Goal: Task Accomplishment & Management: Use online tool/utility

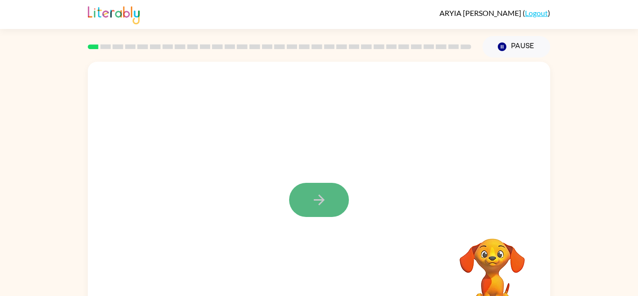
click at [319, 206] on icon "button" at bounding box center [319, 199] width 16 height 16
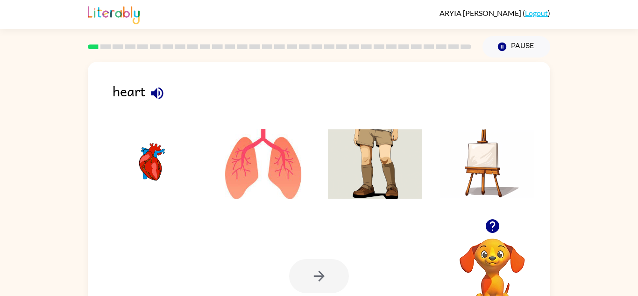
click at [242, 160] on img at bounding box center [263, 164] width 94 height 70
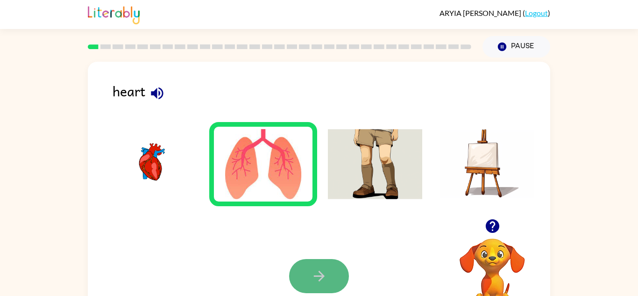
click at [319, 275] on icon "button" at bounding box center [319, 276] width 16 height 16
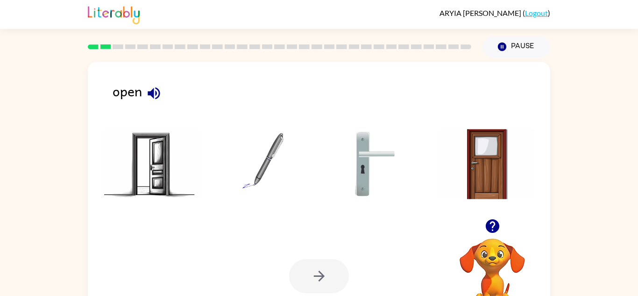
click at [167, 155] on img at bounding box center [151, 164] width 94 height 70
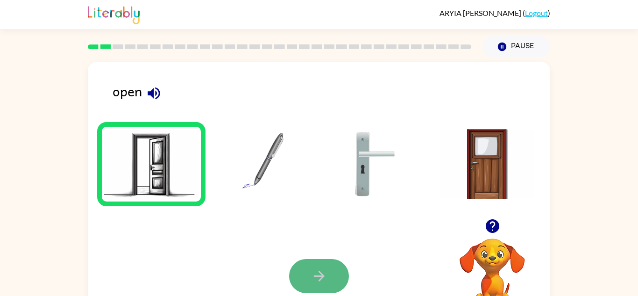
click at [331, 268] on button "button" at bounding box center [319, 276] width 60 height 34
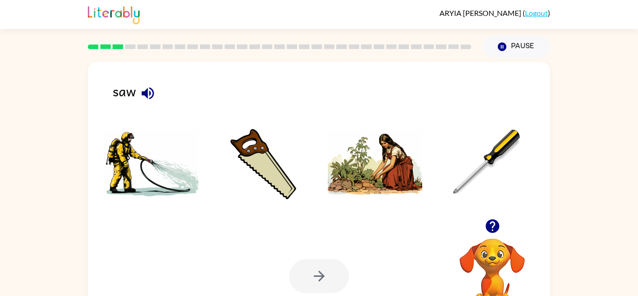
click at [375, 178] on img at bounding box center [375, 164] width 94 height 70
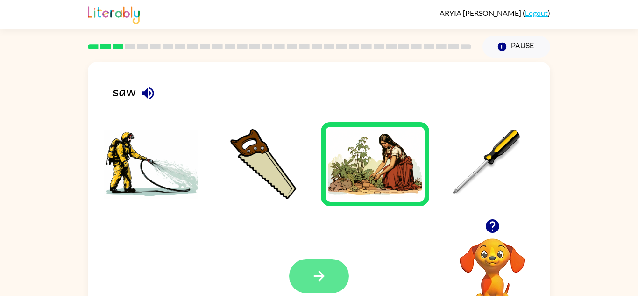
click at [341, 283] on button "button" at bounding box center [319, 276] width 60 height 34
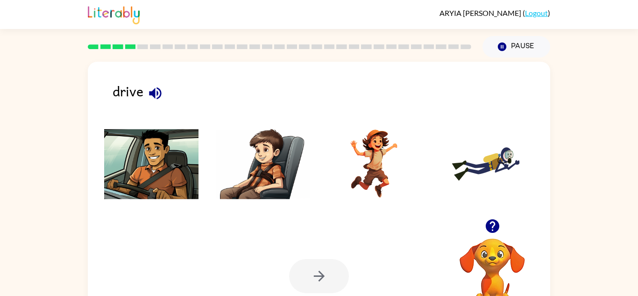
click at [284, 196] on img at bounding box center [263, 164] width 94 height 70
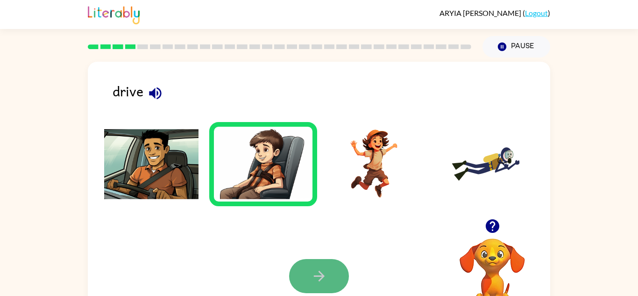
click at [323, 279] on icon "button" at bounding box center [319, 276] width 16 height 16
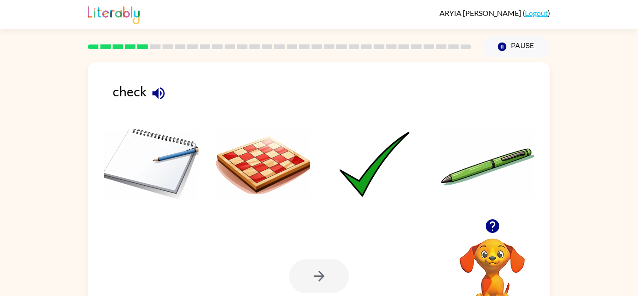
click at [268, 155] on img at bounding box center [263, 164] width 94 height 70
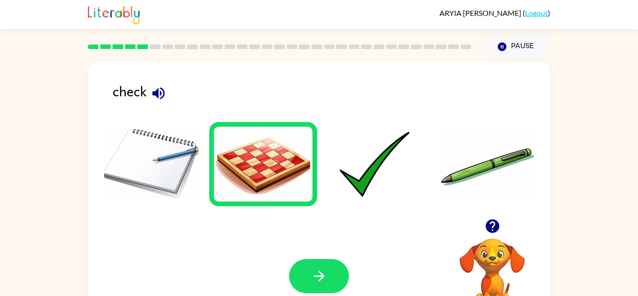
click at [321, 218] on div at bounding box center [319, 166] width 444 height 104
click at [323, 282] on icon "button" at bounding box center [319, 276] width 16 height 16
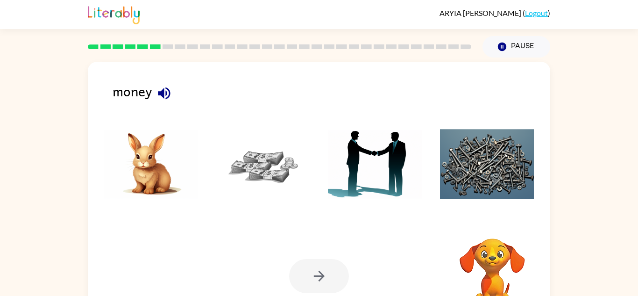
click at [323, 282] on div at bounding box center [319, 276] width 60 height 34
click at [149, 179] on img at bounding box center [151, 164] width 94 height 70
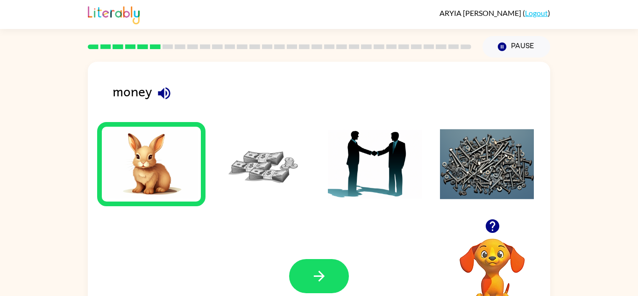
click at [149, 179] on img at bounding box center [151, 164] width 94 height 70
click at [309, 273] on button "button" at bounding box center [319, 276] width 60 height 34
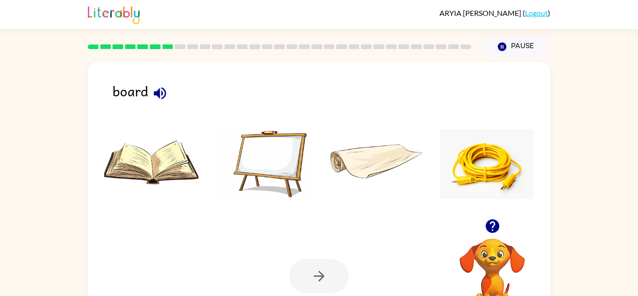
click at [309, 273] on div at bounding box center [319, 276] width 60 height 34
click at [144, 155] on img at bounding box center [151, 164] width 94 height 70
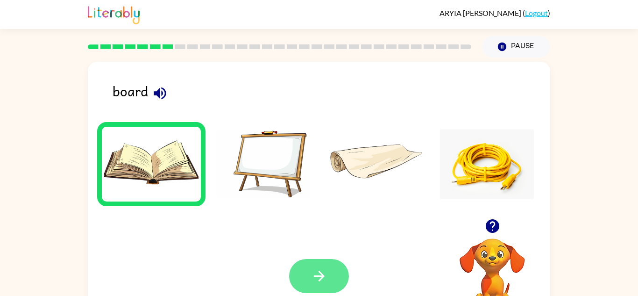
click at [308, 259] on button "button" at bounding box center [319, 276] width 60 height 34
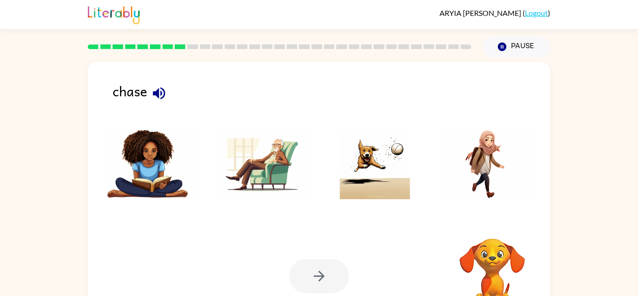
click at [308, 259] on div at bounding box center [319, 276] width 60 height 34
click at [382, 171] on img at bounding box center [375, 164] width 94 height 70
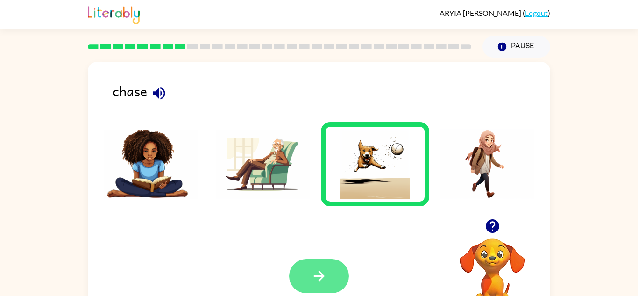
click at [338, 266] on button "button" at bounding box center [319, 276] width 60 height 34
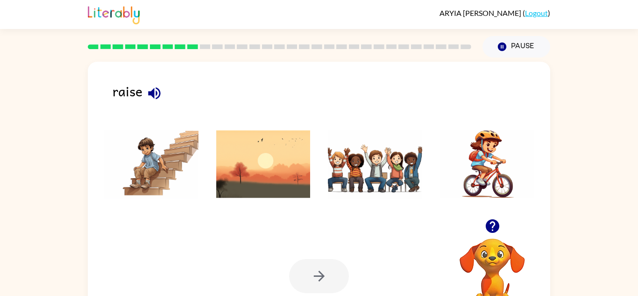
click at [272, 162] on img at bounding box center [263, 164] width 94 height 70
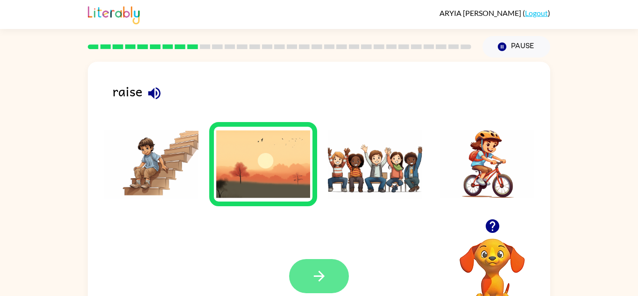
click at [320, 282] on icon "button" at bounding box center [319, 276] width 16 height 16
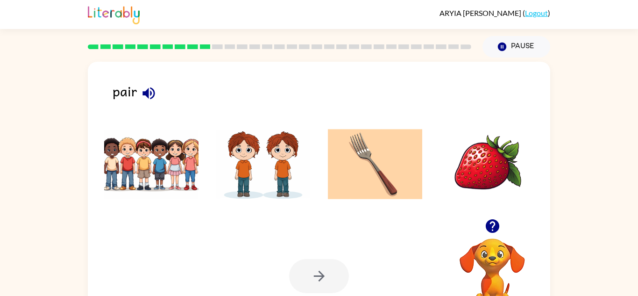
click at [502, 144] on img at bounding box center [487, 164] width 94 height 70
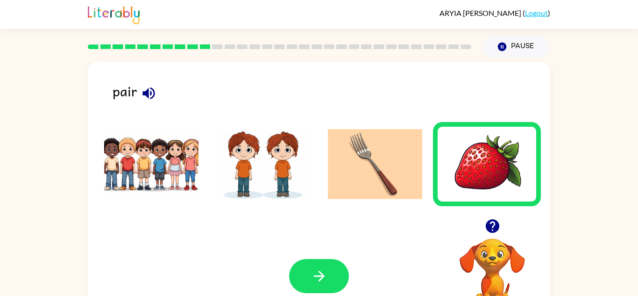
click at [502, 144] on img at bounding box center [487, 164] width 94 height 70
click at [307, 284] on button "button" at bounding box center [319, 276] width 60 height 34
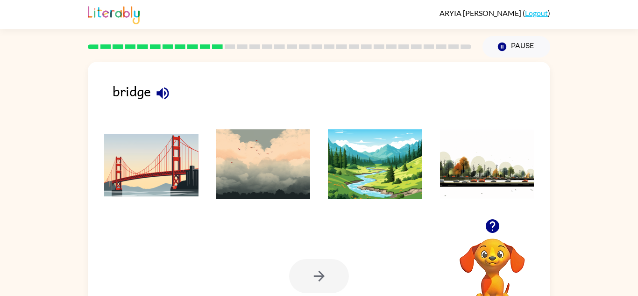
click at [496, 162] on img at bounding box center [487, 164] width 94 height 70
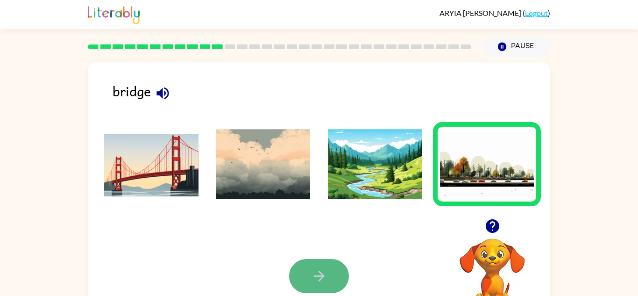
click at [305, 276] on button "button" at bounding box center [319, 276] width 60 height 34
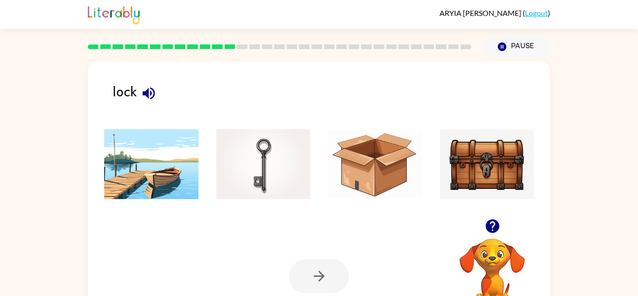
drag, startPoint x: 319, startPoint y: 249, endPoint x: 254, endPoint y: 249, distance: 64.5
click at [254, 249] on div "Your browser must support playing .mp4 files to use Literably. Please try using…" at bounding box center [319, 275] width 462 height 105
click at [352, 152] on img at bounding box center [375, 164] width 94 height 70
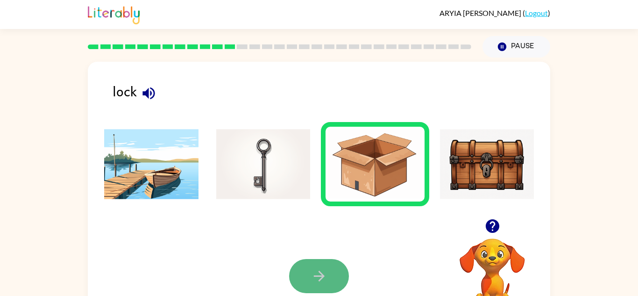
click at [334, 267] on button "button" at bounding box center [319, 276] width 60 height 34
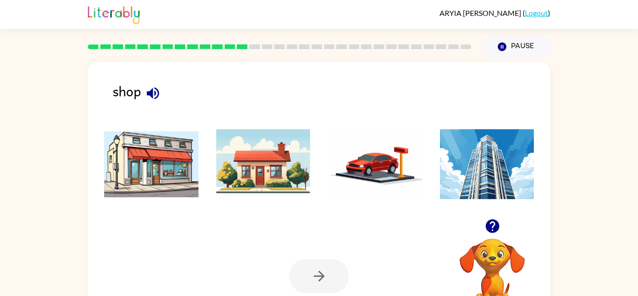
click at [270, 177] on img at bounding box center [263, 164] width 94 height 70
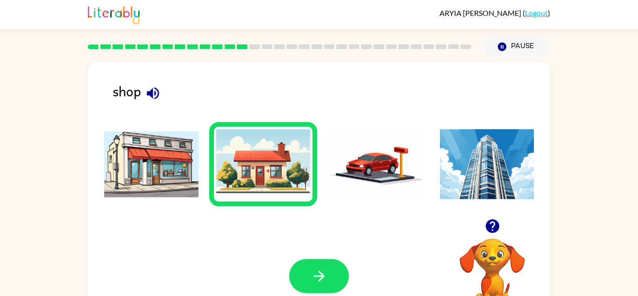
click at [482, 159] on img at bounding box center [487, 164] width 94 height 70
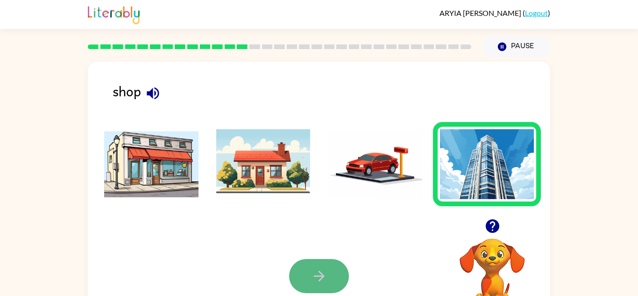
click at [306, 278] on button "button" at bounding box center [319, 276] width 60 height 34
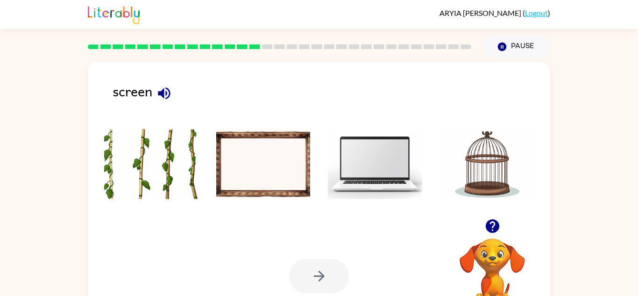
click at [395, 153] on img at bounding box center [375, 164] width 94 height 70
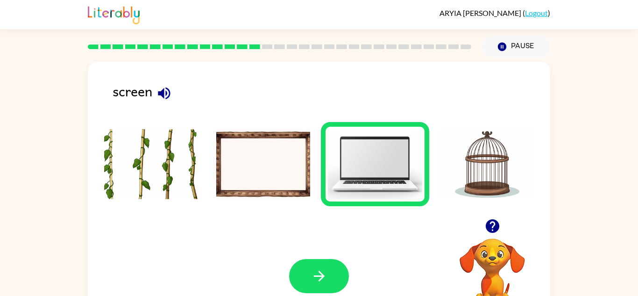
click at [257, 189] on img at bounding box center [263, 164] width 94 height 70
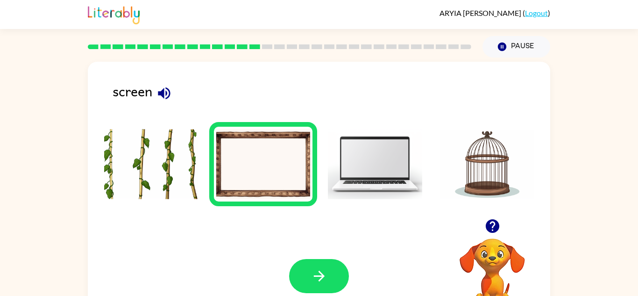
click at [258, 191] on img at bounding box center [263, 164] width 94 height 70
click at [158, 142] on img at bounding box center [151, 164] width 94 height 70
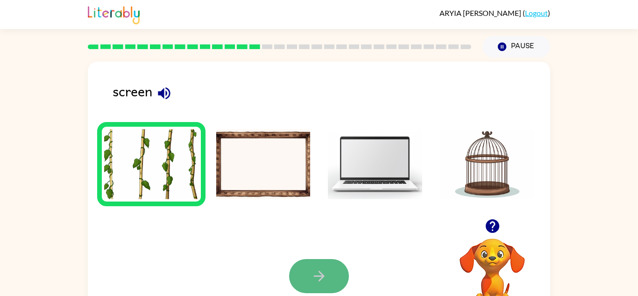
click at [322, 283] on icon "button" at bounding box center [319, 276] width 16 height 16
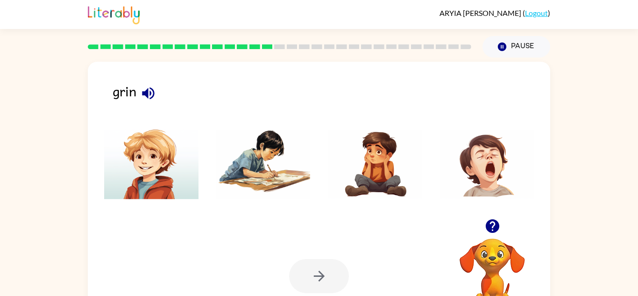
click at [142, 167] on img at bounding box center [151, 164] width 94 height 70
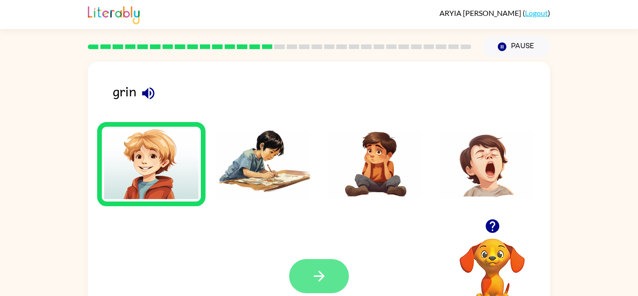
click at [302, 286] on button "button" at bounding box center [319, 276] width 60 height 34
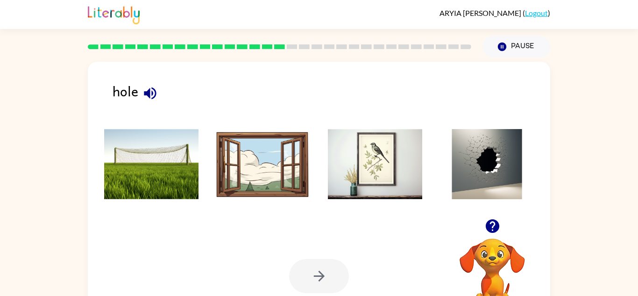
click at [484, 164] on img at bounding box center [487, 164] width 94 height 70
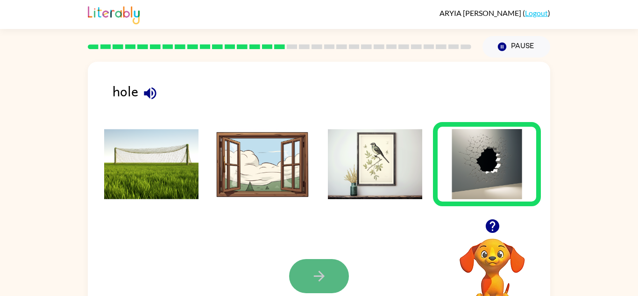
click at [315, 285] on button "button" at bounding box center [319, 276] width 60 height 34
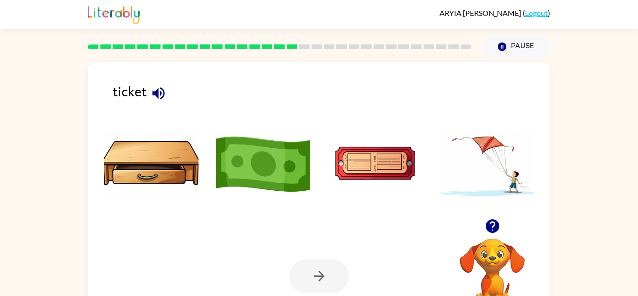
click at [232, 168] on img at bounding box center [263, 164] width 94 height 70
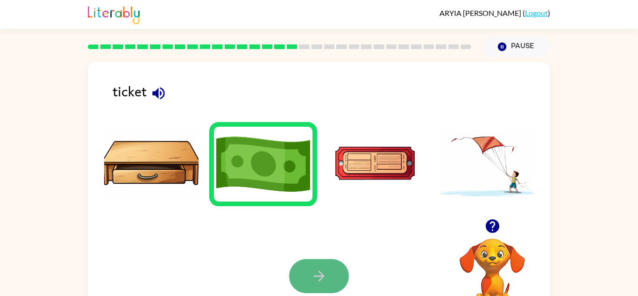
click at [325, 268] on icon "button" at bounding box center [319, 276] width 16 height 16
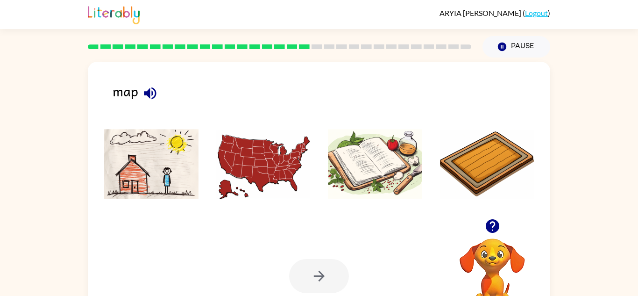
click at [154, 188] on img at bounding box center [151, 164] width 94 height 70
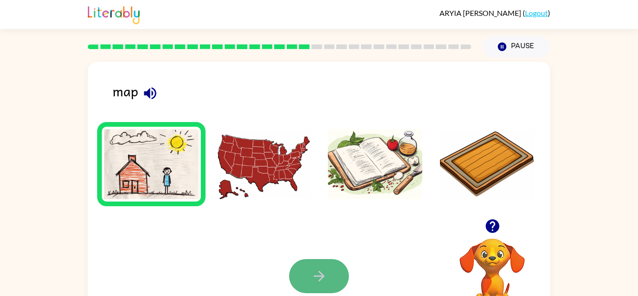
click at [327, 261] on button "button" at bounding box center [319, 276] width 60 height 34
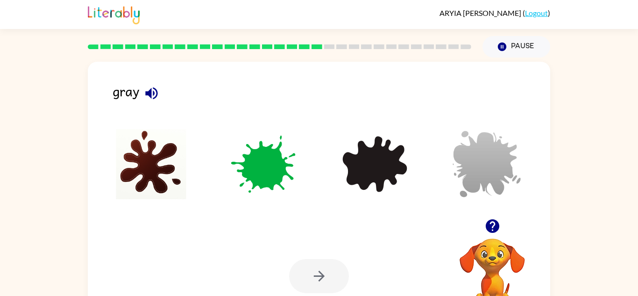
click at [315, 273] on div at bounding box center [319, 276] width 60 height 34
click at [262, 170] on img at bounding box center [263, 164] width 94 height 70
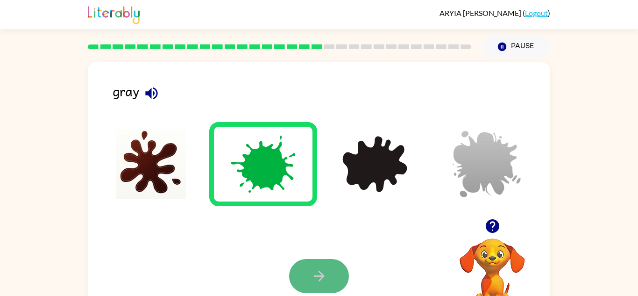
click at [322, 274] on icon "button" at bounding box center [318, 275] width 11 height 11
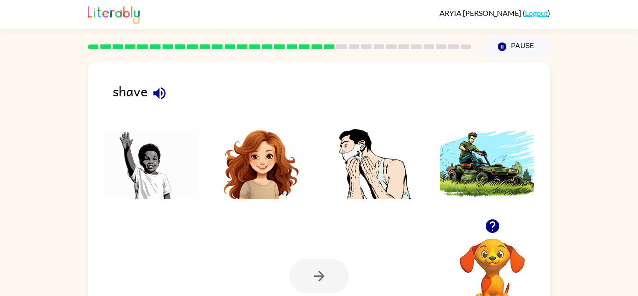
click at [265, 158] on img at bounding box center [263, 164] width 94 height 70
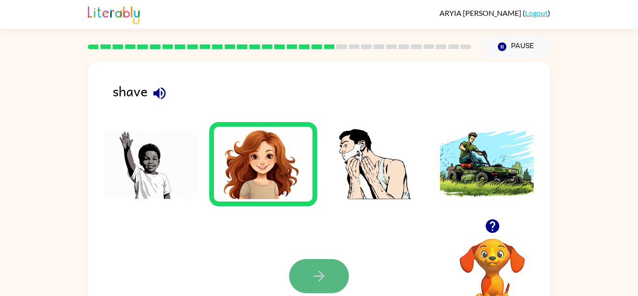
click at [323, 278] on icon "button" at bounding box center [319, 276] width 16 height 16
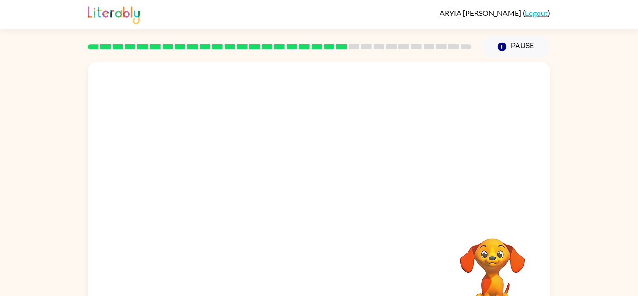
click at [381, 189] on video "Your browser must support playing .mp4 files to use Literably. Please try using…" at bounding box center [319, 140] width 462 height 157
click at [320, 206] on icon "button" at bounding box center [319, 199] width 16 height 16
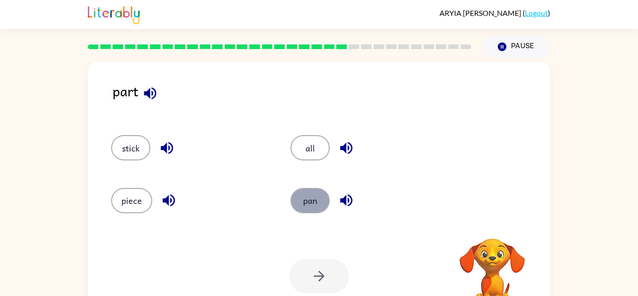
click at [317, 195] on button "pan" at bounding box center [310, 200] width 39 height 25
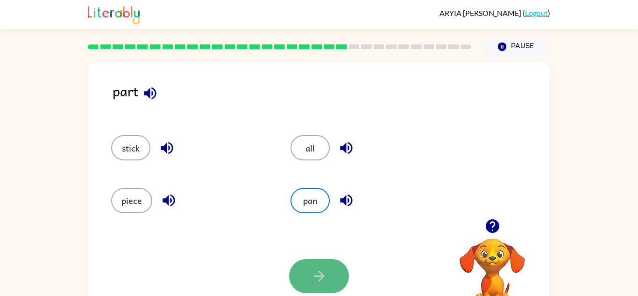
click at [331, 268] on button "button" at bounding box center [319, 276] width 60 height 34
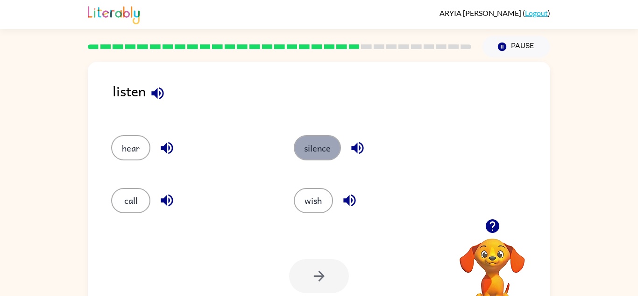
click at [316, 142] on button "silence" at bounding box center [317, 147] width 47 height 25
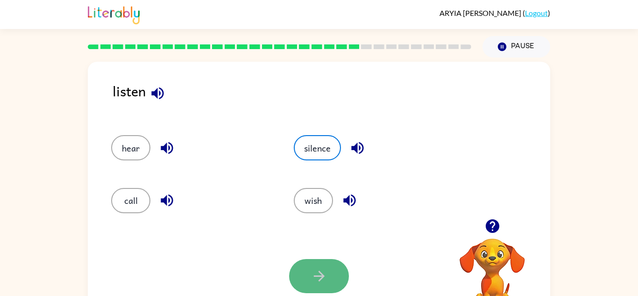
click at [313, 277] on icon "button" at bounding box center [319, 276] width 16 height 16
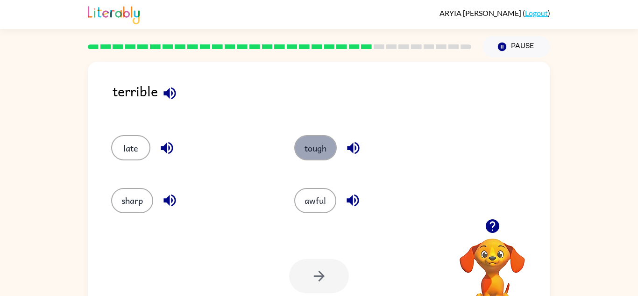
click at [315, 148] on button "tough" at bounding box center [315, 147] width 43 height 25
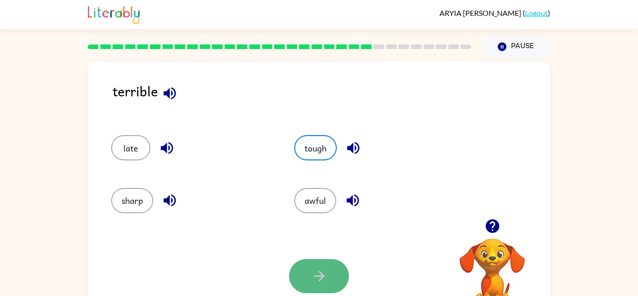
click at [331, 260] on button "button" at bounding box center [319, 276] width 60 height 34
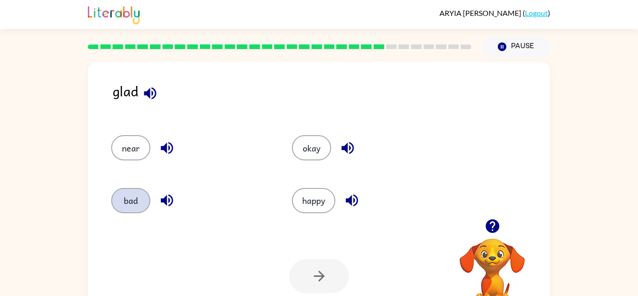
click at [133, 205] on button "bad" at bounding box center [130, 200] width 39 height 25
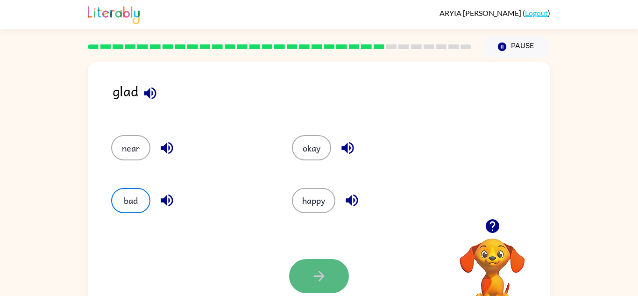
click at [299, 276] on button "button" at bounding box center [319, 276] width 60 height 34
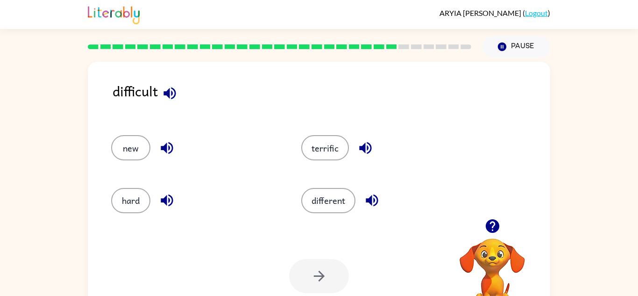
click at [402, 50] on div at bounding box center [279, 46] width 395 height 33
click at [424, 54] on div at bounding box center [279, 46] width 395 height 33
click at [433, 55] on div at bounding box center [279, 46] width 395 height 33
click at [442, 57] on div at bounding box center [279, 46] width 395 height 33
click at [446, 59] on div at bounding box center [279, 46] width 395 height 33
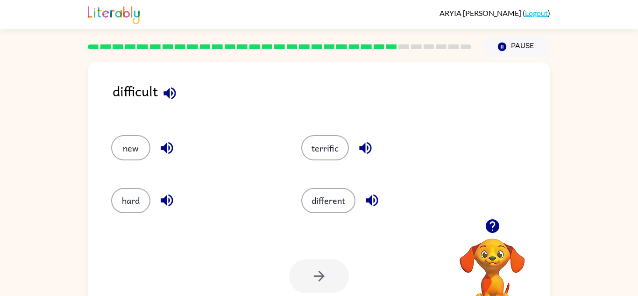
click at [463, 60] on div at bounding box center [279, 46] width 395 height 33
click at [327, 147] on button "terrific" at bounding box center [325, 147] width 48 height 25
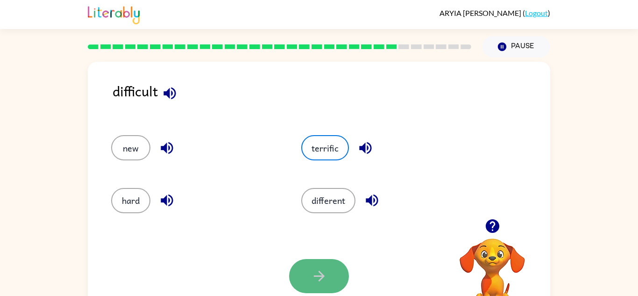
click at [310, 266] on button "button" at bounding box center [319, 276] width 60 height 34
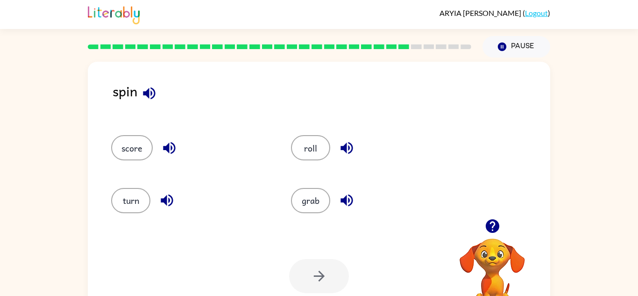
click at [317, 162] on div "roll" at bounding box center [363, 143] width 180 height 52
click at [307, 155] on button "roll" at bounding box center [310, 147] width 39 height 25
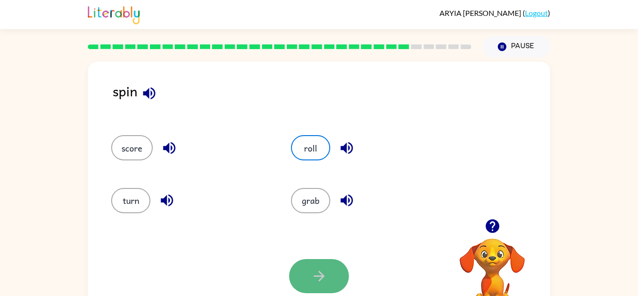
click at [333, 283] on button "button" at bounding box center [319, 276] width 60 height 34
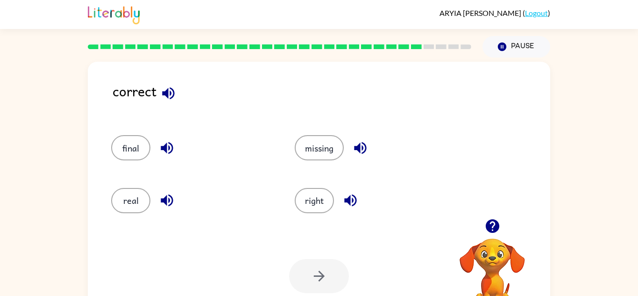
click at [445, 51] on div at bounding box center [279, 46] width 395 height 33
click at [458, 55] on div at bounding box center [279, 46] width 395 height 33
click at [471, 53] on div at bounding box center [279, 46] width 395 height 33
click at [325, 194] on button "right" at bounding box center [314, 200] width 39 height 25
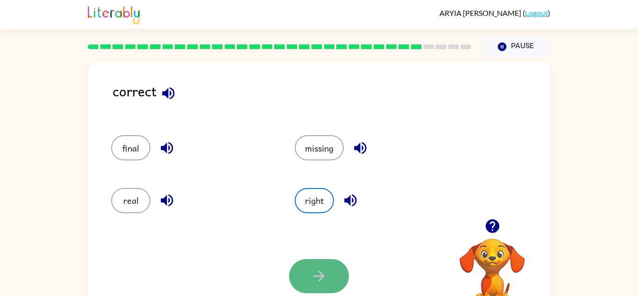
click at [319, 271] on icon "button" at bounding box center [318, 275] width 11 height 11
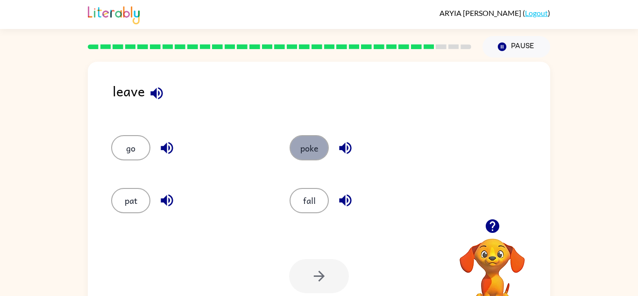
click at [309, 149] on button "poke" at bounding box center [309, 147] width 39 height 25
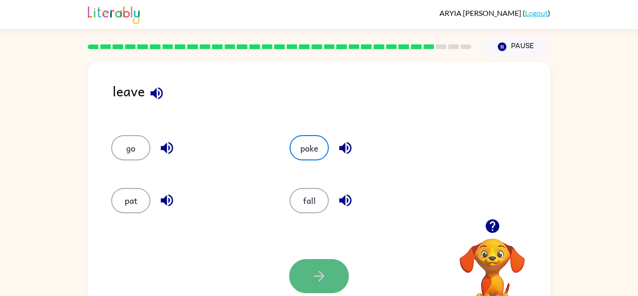
drag, startPoint x: 336, startPoint y: 260, endPoint x: 332, endPoint y: 268, distance: 9.4
click at [332, 268] on button "button" at bounding box center [319, 276] width 60 height 34
click at [332, 268] on div at bounding box center [319, 276] width 60 height 34
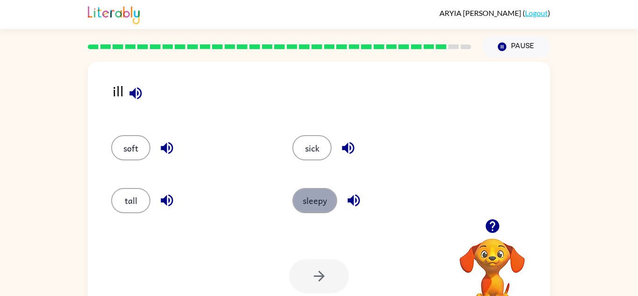
click at [323, 197] on button "sleepy" at bounding box center [314, 200] width 45 height 25
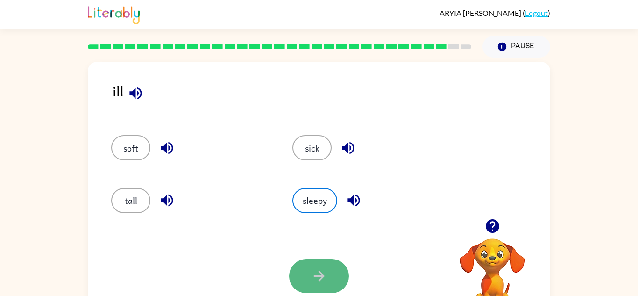
click at [330, 274] on button "button" at bounding box center [319, 276] width 60 height 34
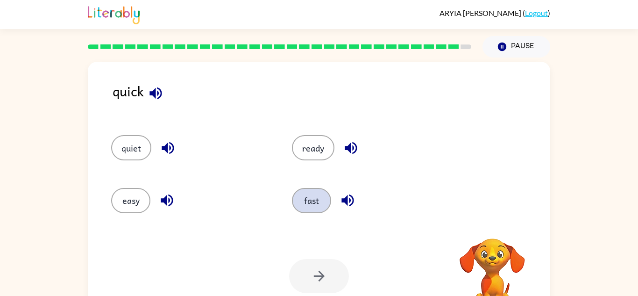
click at [310, 199] on button "fast" at bounding box center [311, 200] width 39 height 25
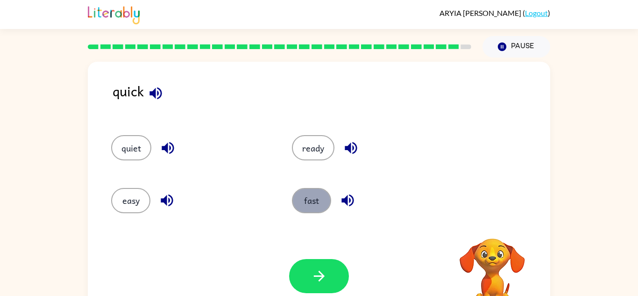
click at [310, 199] on button "fast" at bounding box center [311, 200] width 39 height 25
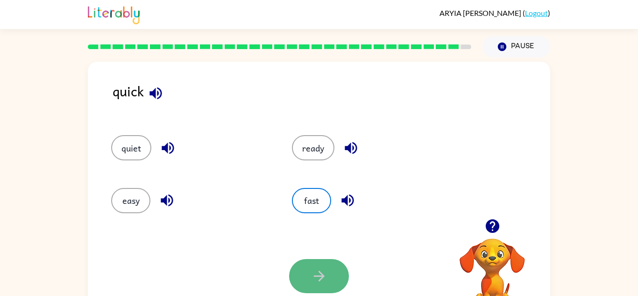
click at [324, 271] on icon "button" at bounding box center [319, 276] width 16 height 16
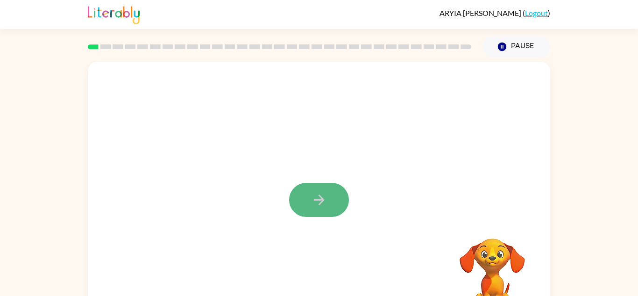
click at [304, 191] on button "button" at bounding box center [319, 200] width 60 height 34
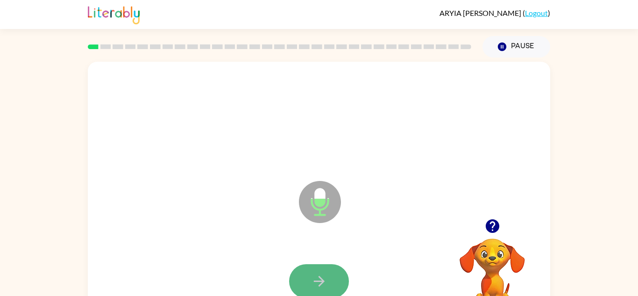
click at [324, 272] on button "button" at bounding box center [319, 281] width 60 height 34
click at [326, 282] on icon "button" at bounding box center [319, 281] width 16 height 16
click at [321, 270] on button "button" at bounding box center [319, 281] width 60 height 34
click at [324, 282] on icon "button" at bounding box center [319, 281] width 16 height 16
click at [312, 278] on icon "button" at bounding box center [319, 281] width 16 height 16
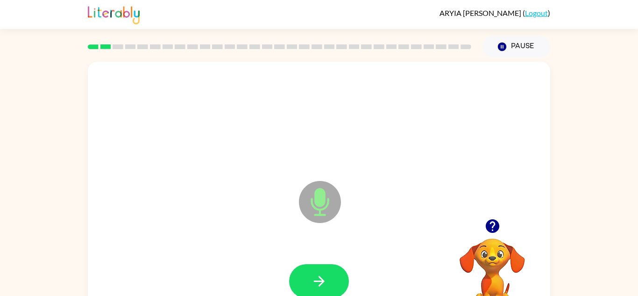
click at [312, 278] on icon "button" at bounding box center [319, 281] width 16 height 16
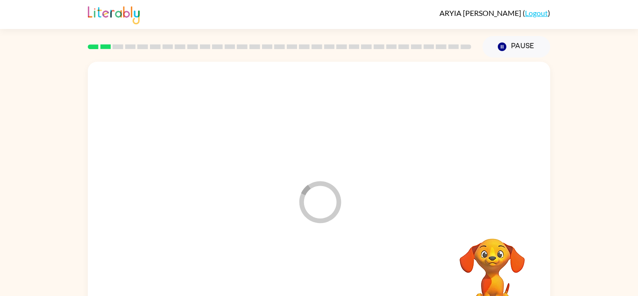
click at [312, 281] on div at bounding box center [319, 281] width 444 height 77
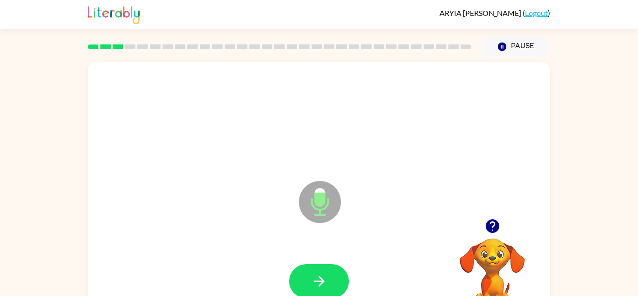
click at [312, 281] on icon "button" at bounding box center [319, 281] width 16 height 16
click at [312, 281] on div at bounding box center [319, 281] width 60 height 34
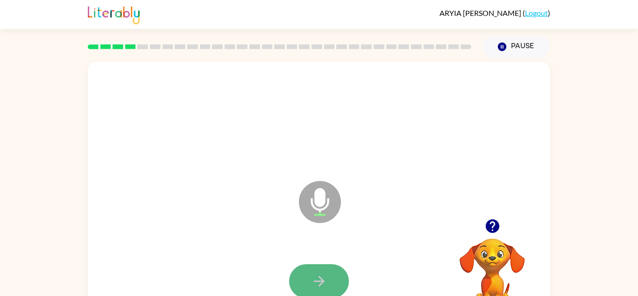
click at [312, 287] on icon "button" at bounding box center [319, 281] width 16 height 16
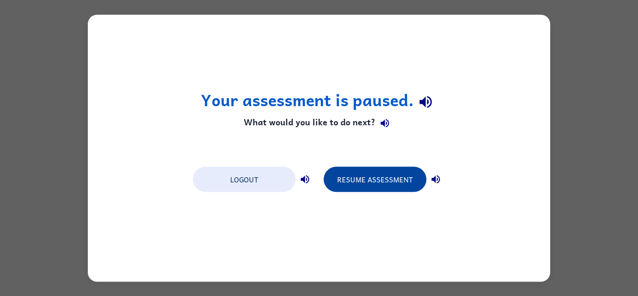
click at [355, 177] on button "Resume Assessment" at bounding box center [375, 178] width 103 height 25
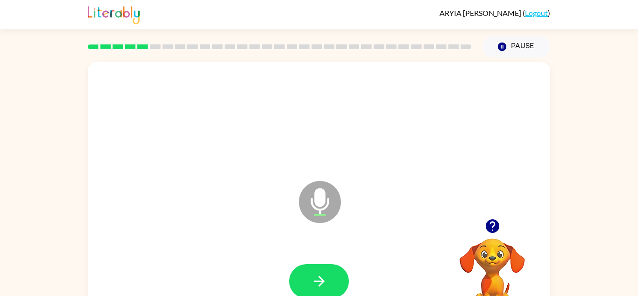
click at [340, 191] on icon "Microphone The Microphone is here when it is your turn to talk" at bounding box center [367, 213] width 140 height 70
click at [330, 204] on icon at bounding box center [320, 202] width 42 height 42
click at [329, 269] on button "button" at bounding box center [319, 281] width 60 height 34
click at [323, 285] on icon "button" at bounding box center [319, 281] width 16 height 16
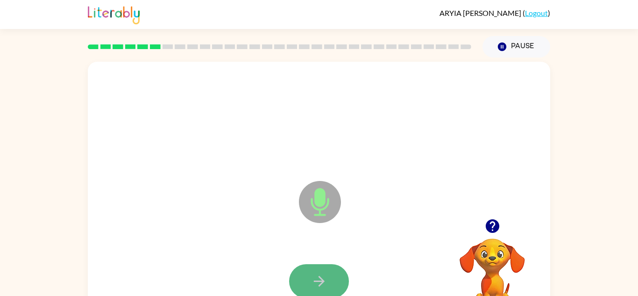
click at [323, 285] on icon "button" at bounding box center [319, 281] width 16 height 16
click at [325, 289] on icon "button" at bounding box center [319, 281] width 16 height 16
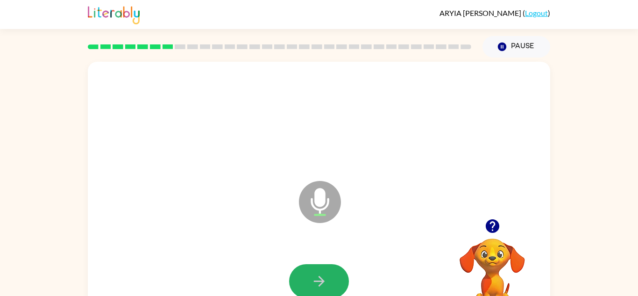
click at [325, 289] on icon "button" at bounding box center [319, 281] width 16 height 16
click at [327, 291] on button "button" at bounding box center [319, 281] width 60 height 34
click at [336, 274] on button "button" at bounding box center [319, 281] width 60 height 34
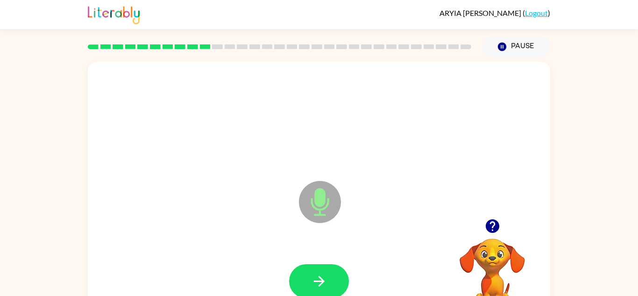
click at [330, 267] on button "button" at bounding box center [319, 281] width 60 height 34
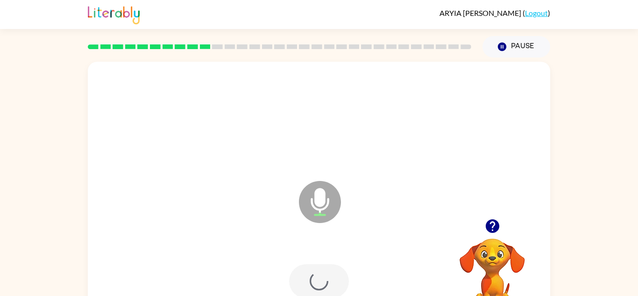
click at [330, 267] on div at bounding box center [319, 281] width 60 height 34
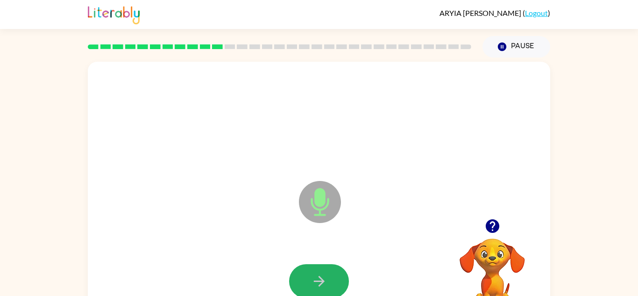
click at [330, 267] on button "button" at bounding box center [319, 281] width 60 height 34
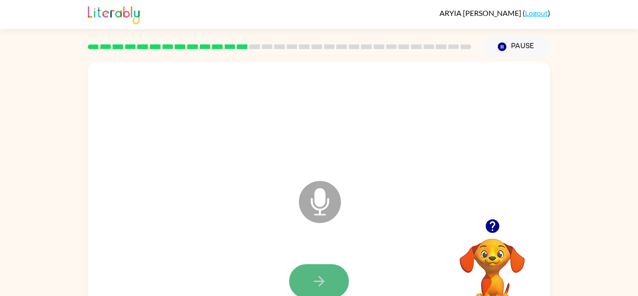
click at [336, 269] on button "button" at bounding box center [319, 281] width 60 height 34
click at [336, 270] on button "button" at bounding box center [319, 281] width 60 height 34
click at [333, 274] on button "button" at bounding box center [319, 281] width 60 height 34
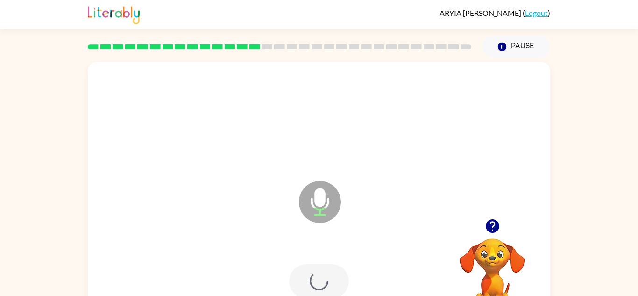
click at [333, 274] on div at bounding box center [319, 281] width 60 height 34
click at [317, 284] on icon "button" at bounding box center [319, 281] width 16 height 16
click at [322, 266] on button "button" at bounding box center [319, 281] width 60 height 34
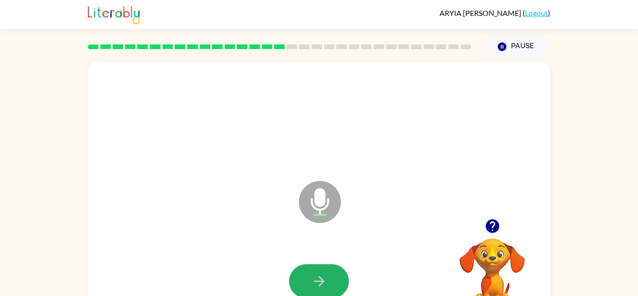
click at [322, 266] on button "button" at bounding box center [319, 281] width 60 height 34
click at [322, 266] on div at bounding box center [319, 281] width 60 height 34
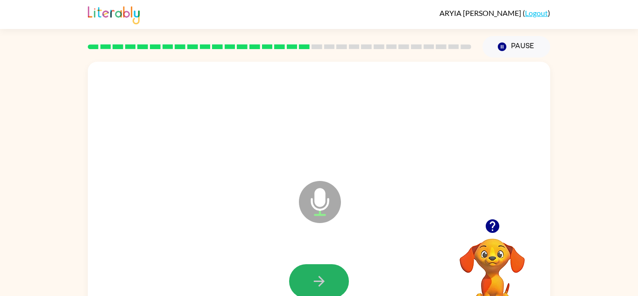
click at [322, 266] on button "button" at bounding box center [319, 281] width 60 height 34
